Goal: Task Accomplishment & Management: Manage account settings

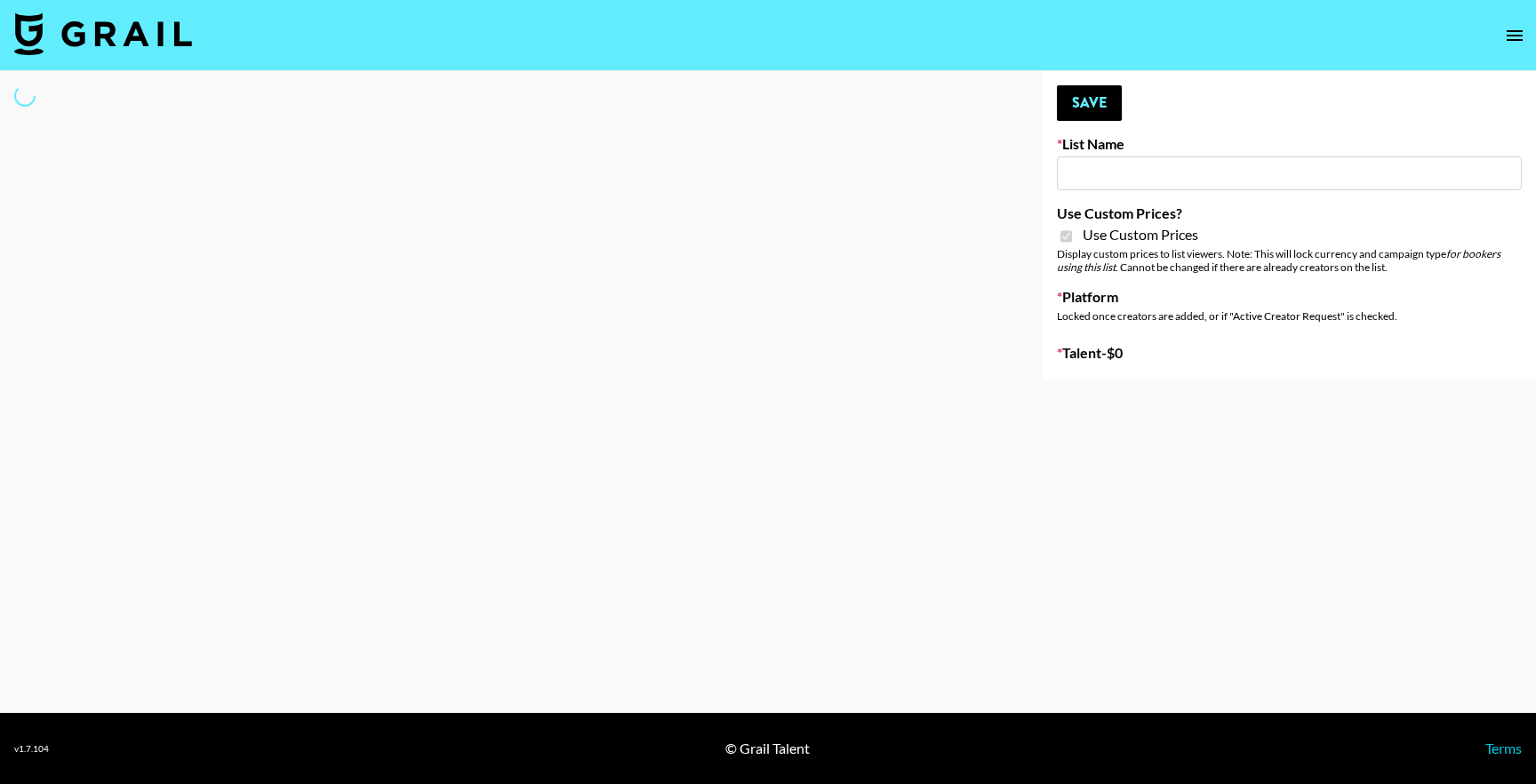
type input "G4free"
checkbox input "true"
select select "Brand"
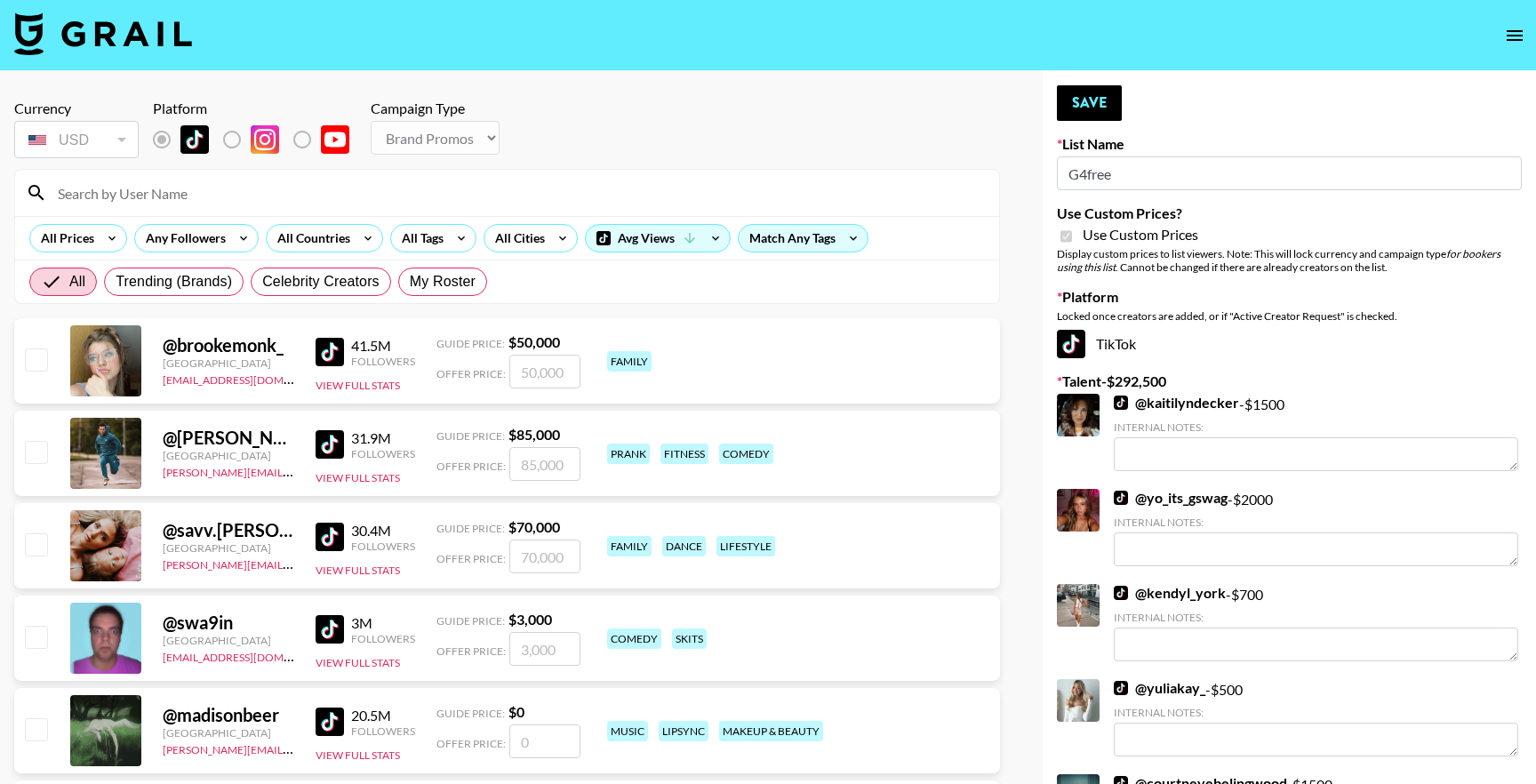
click at [352, 181] on input at bounding box center [518, 192] width 941 height 29
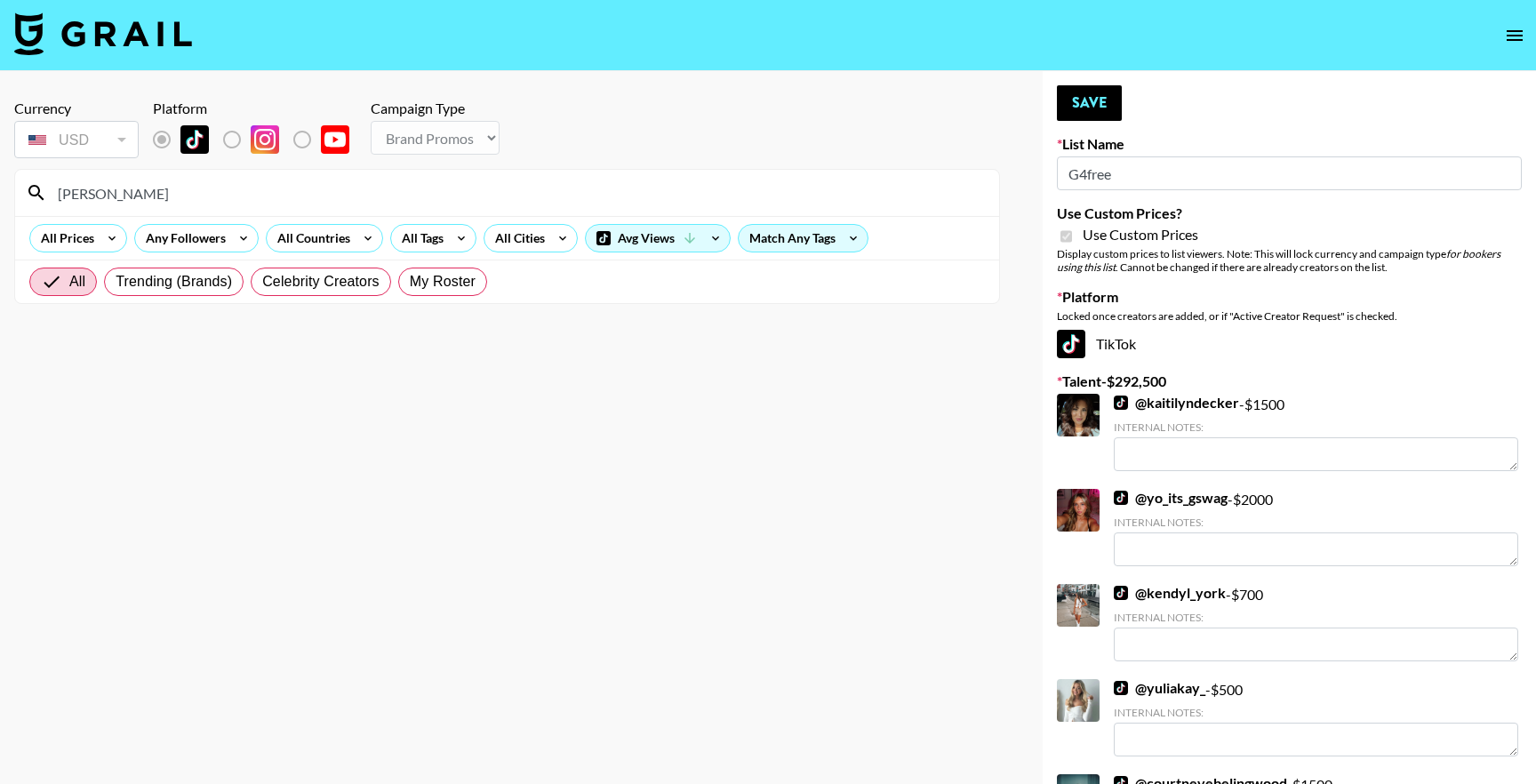
click at [258, 194] on input "paige gallardo" at bounding box center [518, 192] width 941 height 29
click at [127, 194] on input "paige gallardo" at bounding box center [518, 192] width 941 height 29
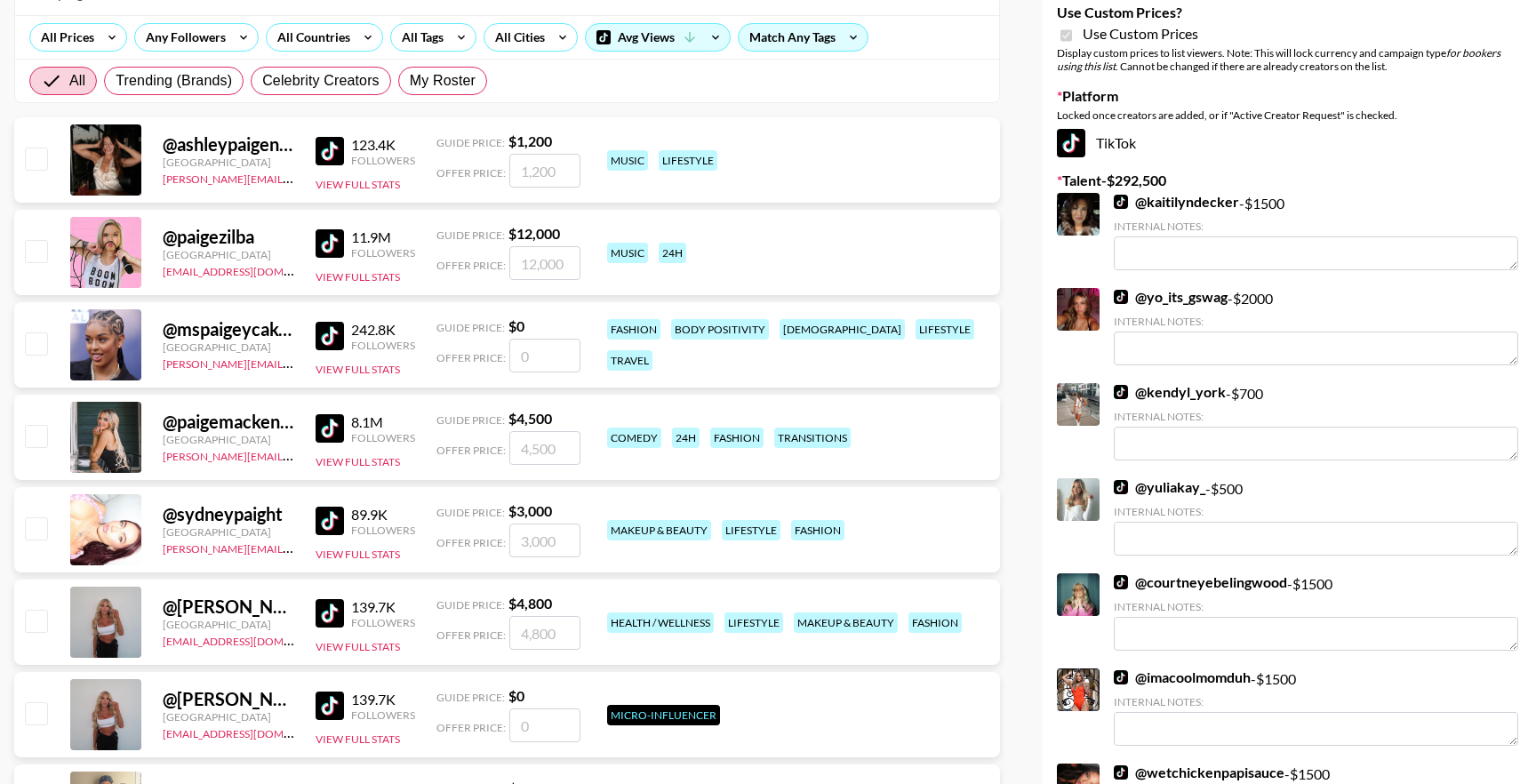
scroll to position [215, 0]
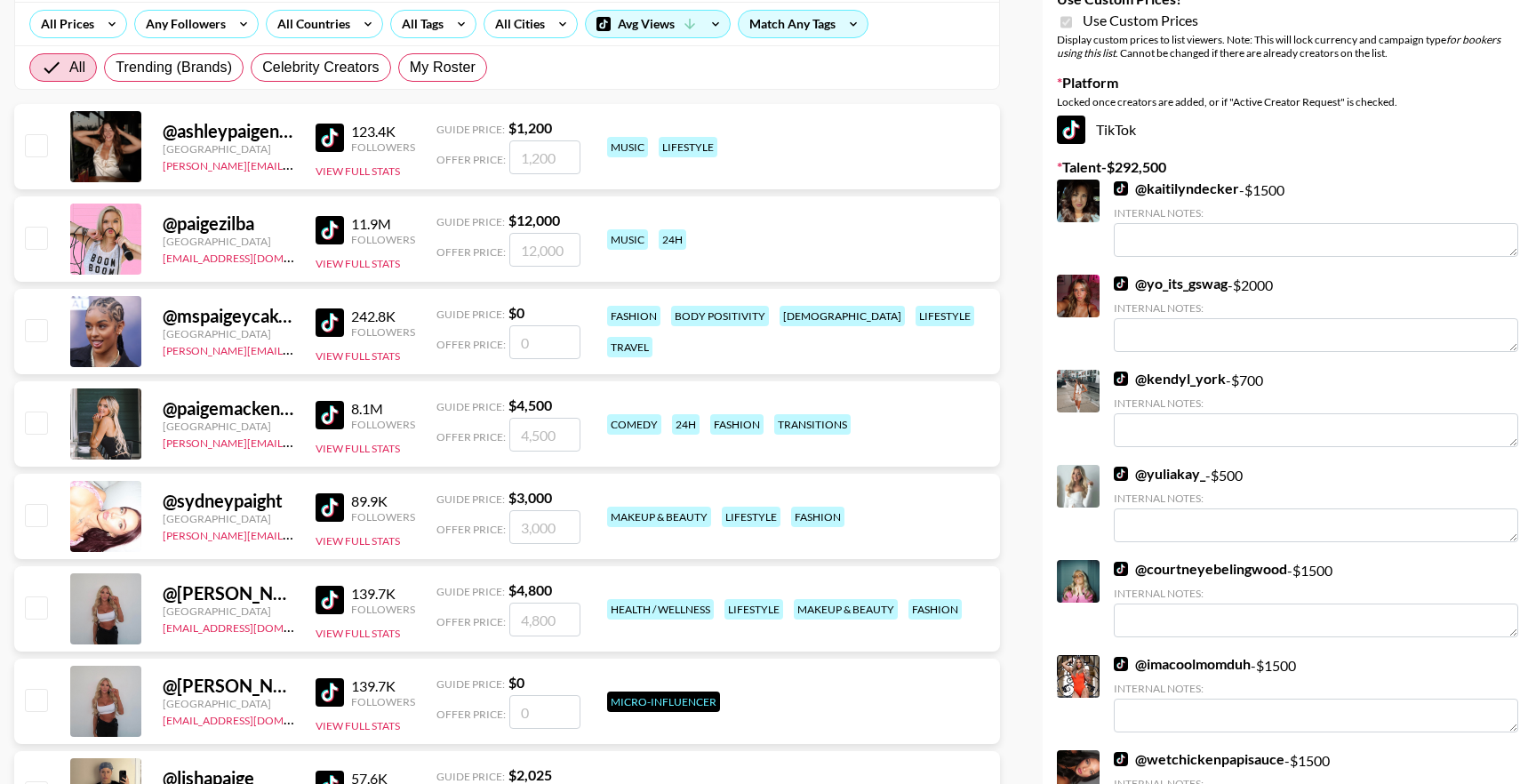
type input "paig"
click at [37, 605] on input "checkbox" at bounding box center [35, 607] width 21 height 21
checkbox input "true"
click at [550, 613] on input "4800" at bounding box center [545, 620] width 72 height 33
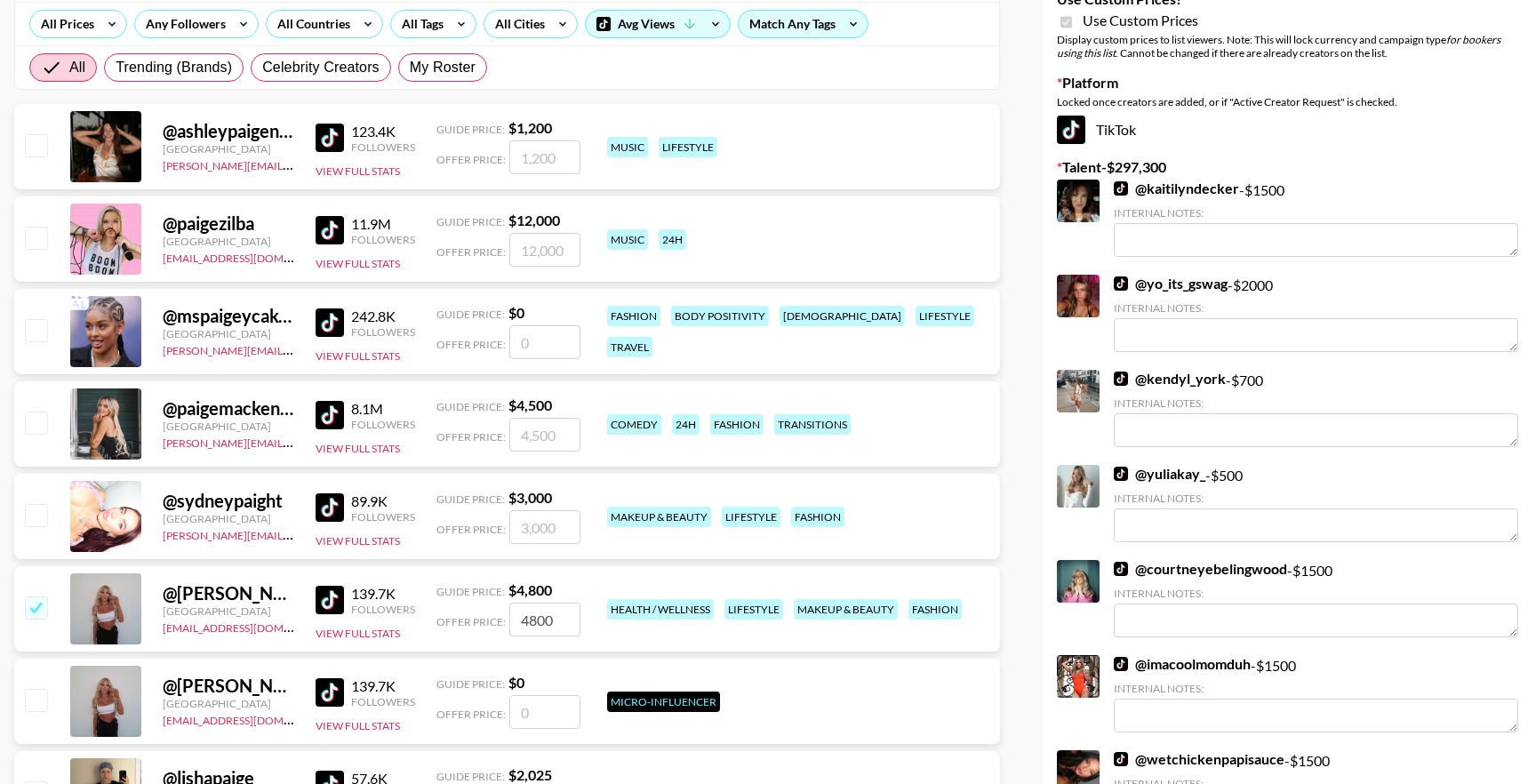
click at [550, 613] on input "4800" at bounding box center [545, 620] width 72 height 33
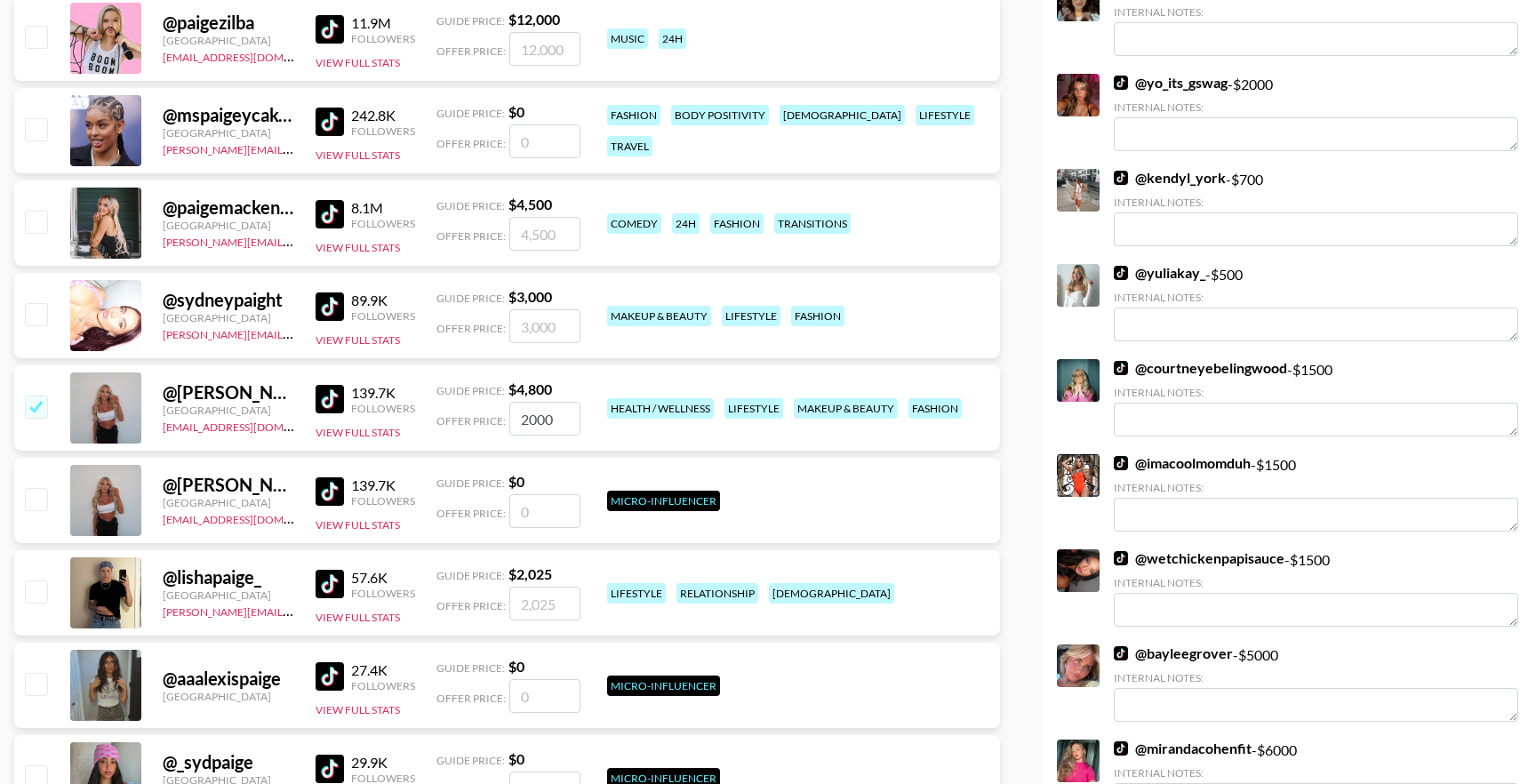
scroll to position [138, 0]
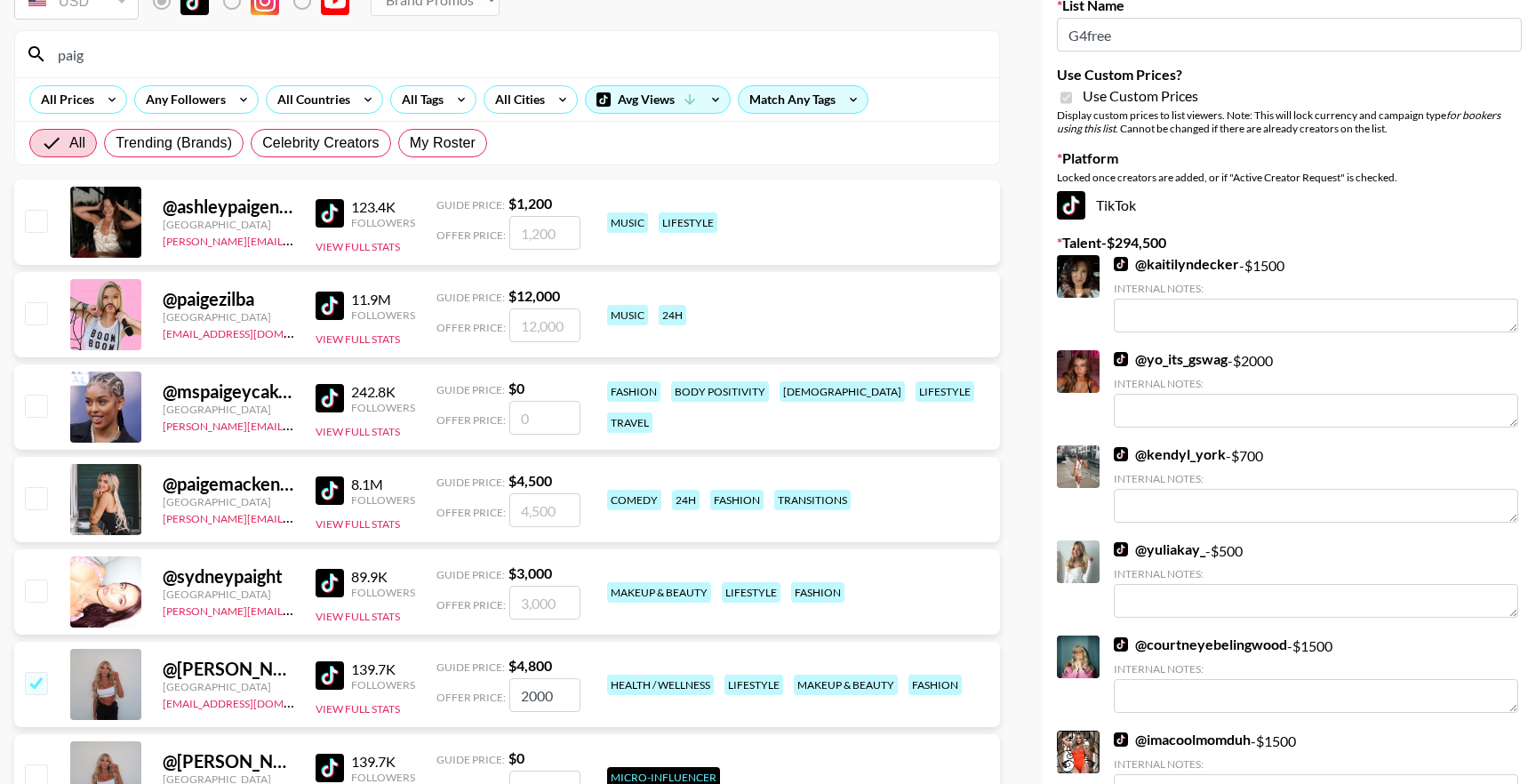
type input "2000"
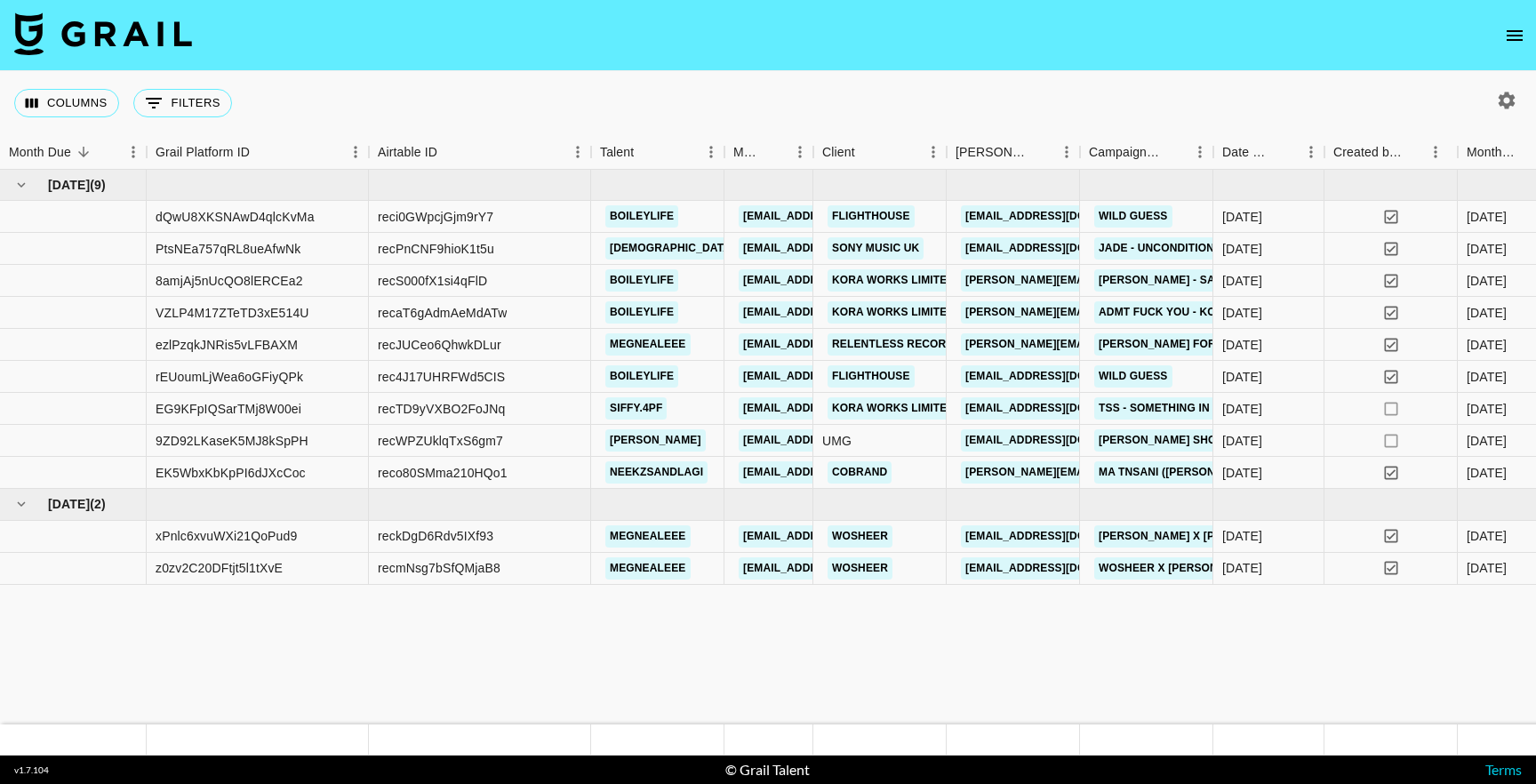
click at [1523, 46] on button "open drawer" at bounding box center [1515, 35] width 35 height 35
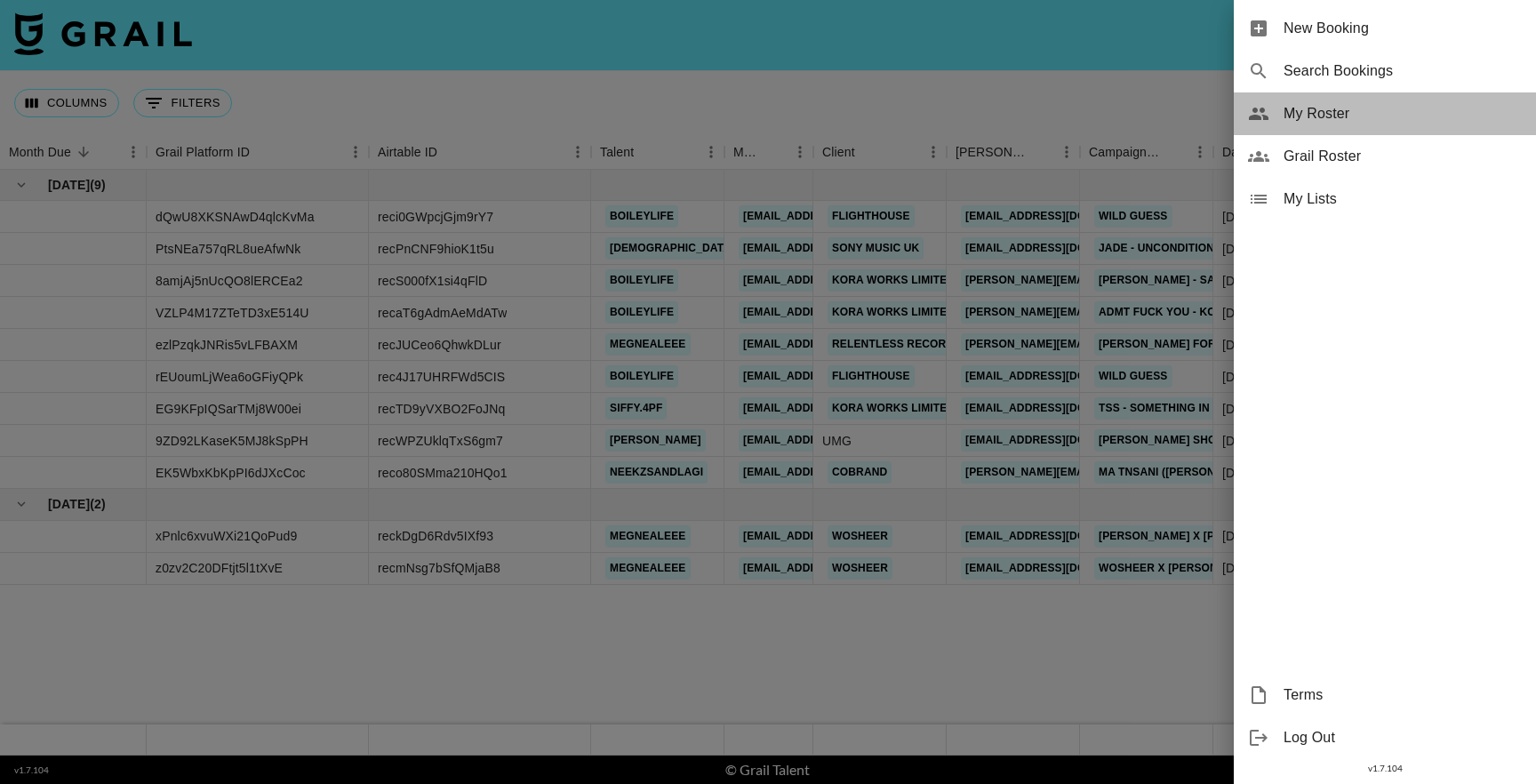
click at [1341, 112] on span "My Roster" at bounding box center [1402, 113] width 238 height 21
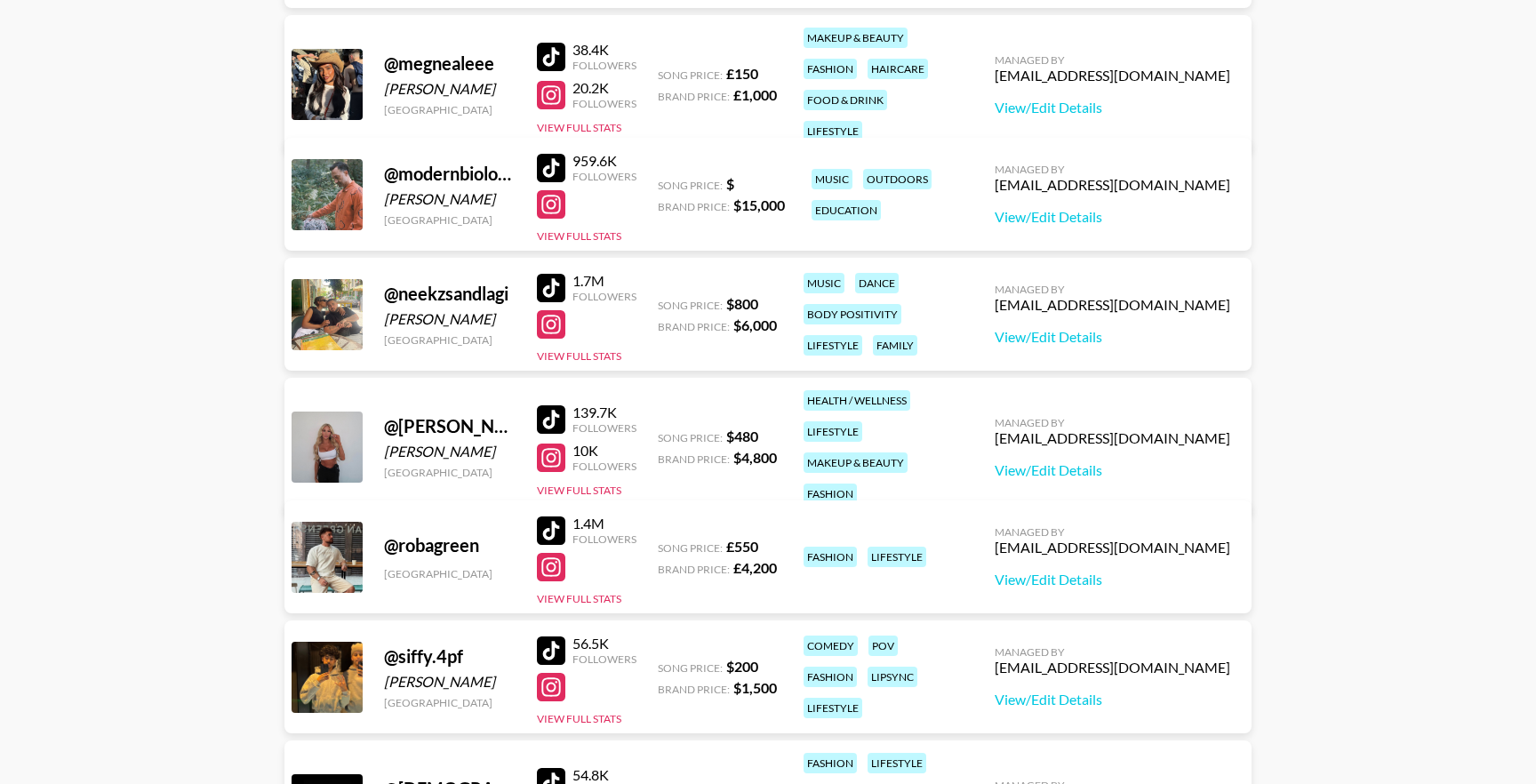
scroll to position [1952, 0]
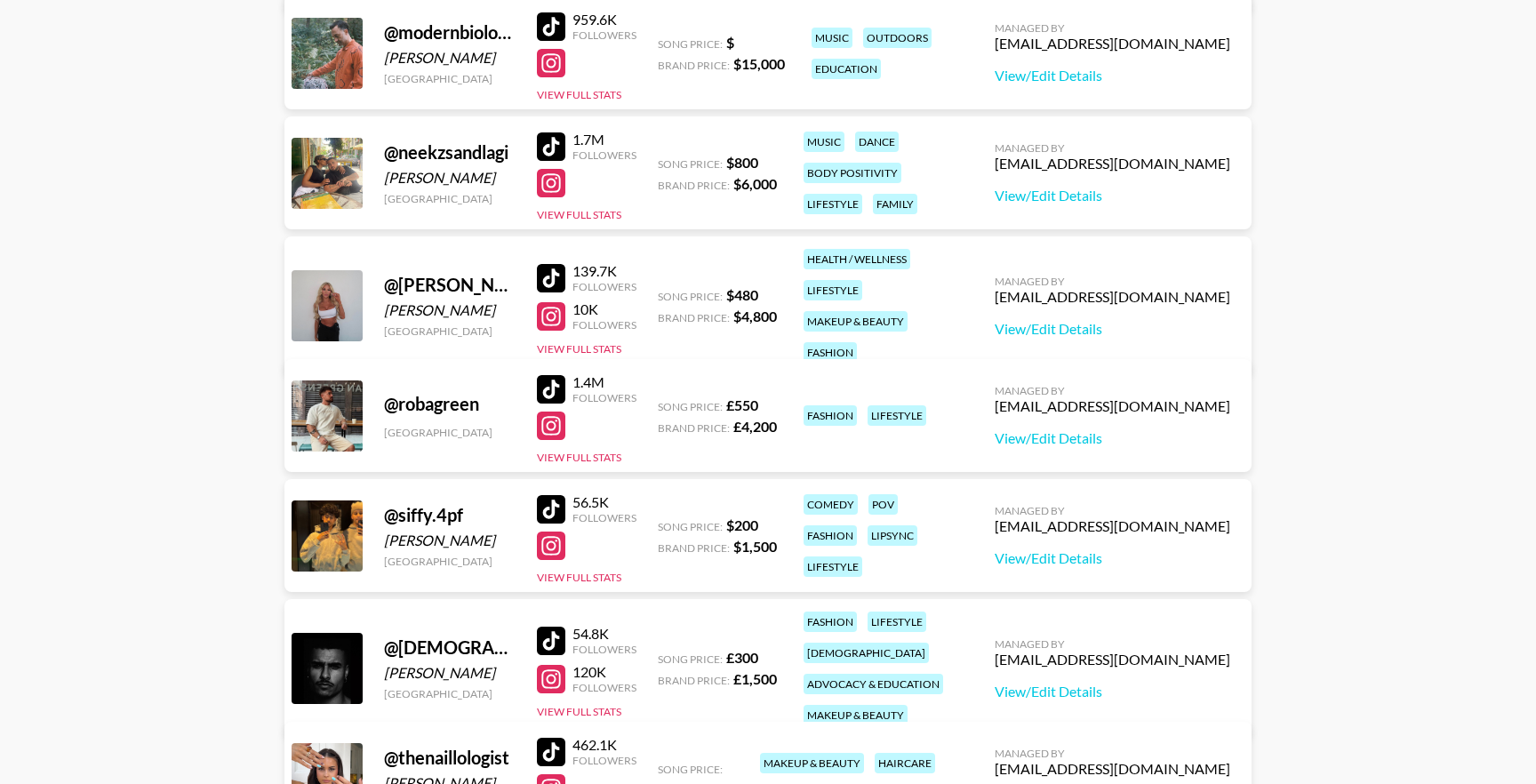
click at [559, 389] on div at bounding box center [551, 389] width 29 height 29
click at [544, 431] on div at bounding box center [551, 425] width 29 height 29
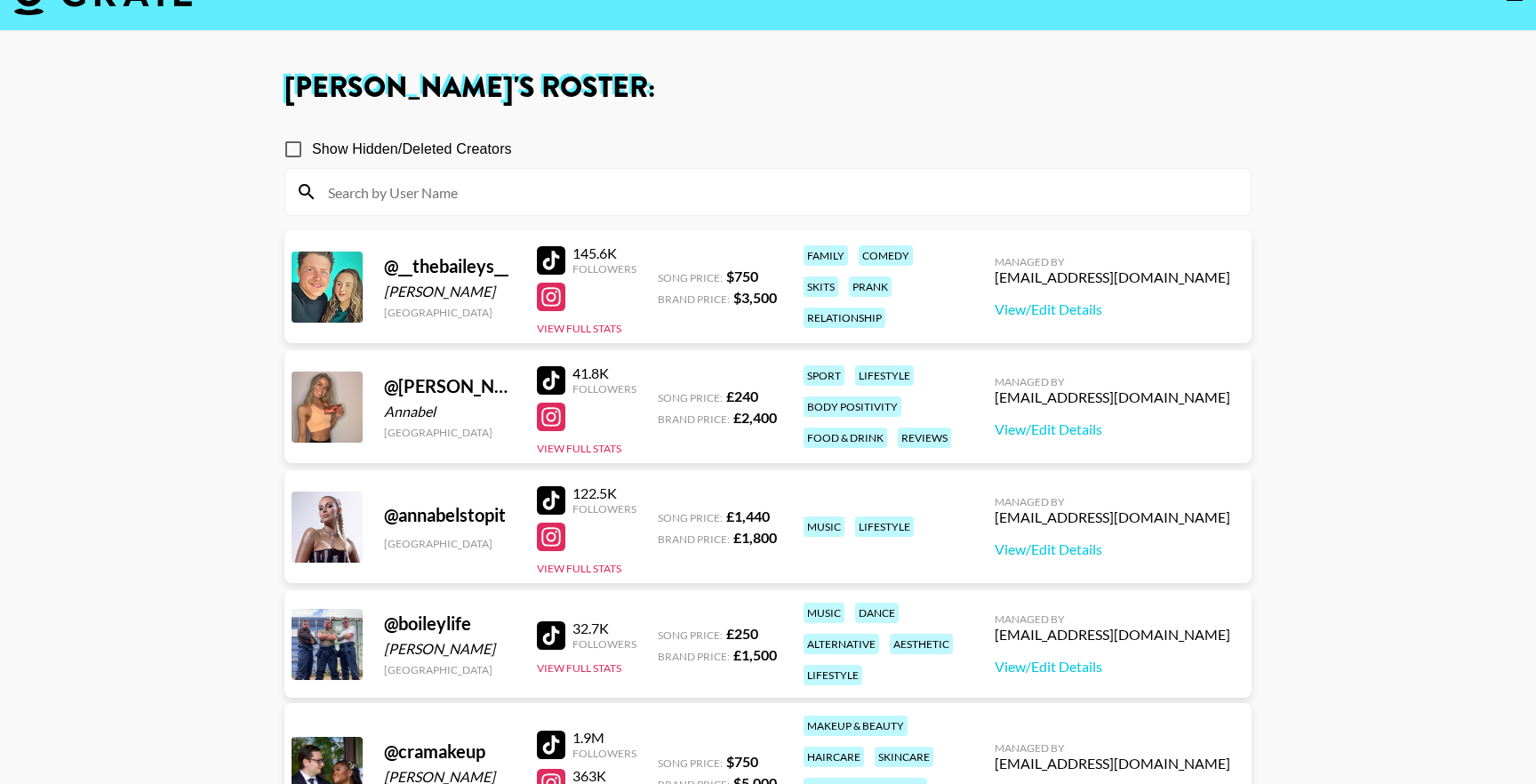
scroll to position [30, 0]
